Goal: Ask a question

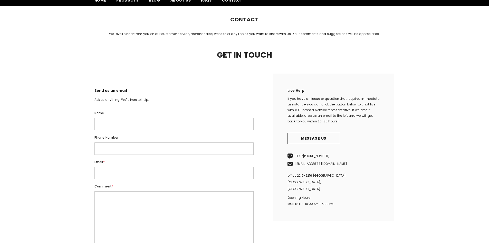
scroll to position [51, 0]
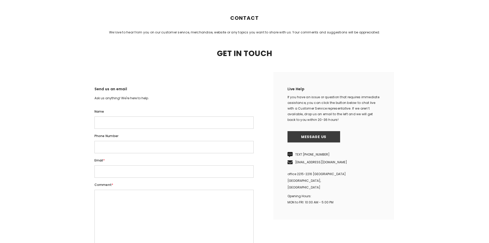
click at [321, 142] on link "Message us" at bounding box center [314, 136] width 53 height 11
